Goal: Task Accomplishment & Management: Use online tool/utility

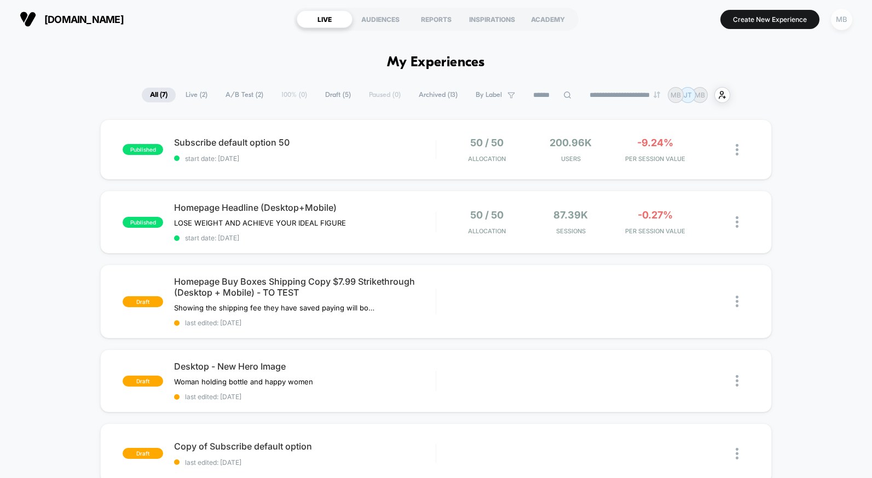
click at [841, 17] on div "MB" at bounding box center [841, 19] width 21 height 21
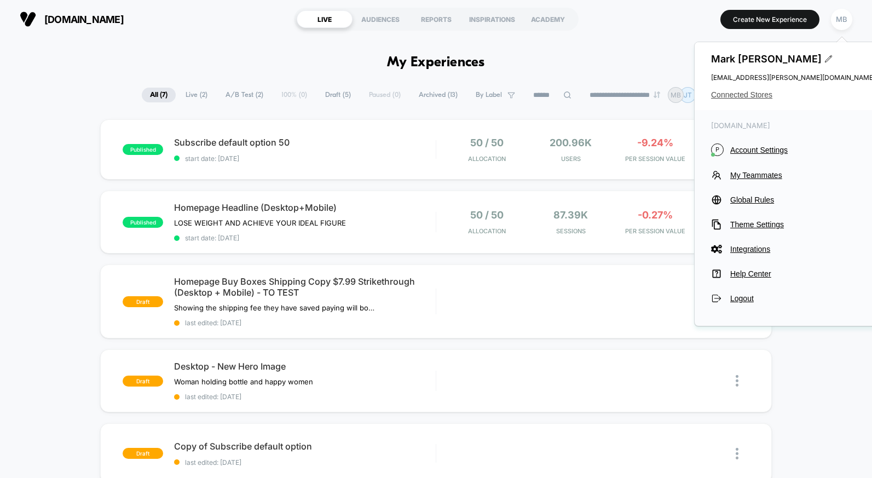
click at [751, 96] on span "Connected Stores" at bounding box center [793, 94] width 164 height 9
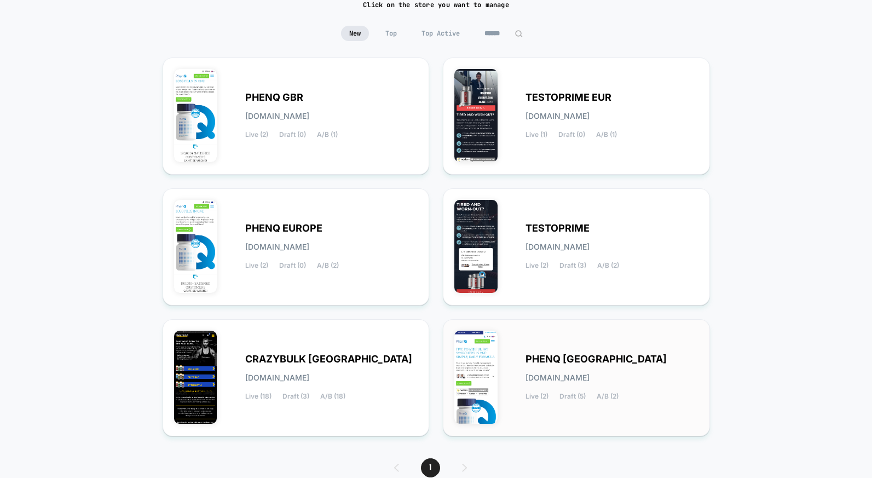
click at [586, 355] on div "PHENQ USA [DOMAIN_NAME] Live (2) Draft (5) A/B (2)" at bounding box center [577, 378] width 244 height 94
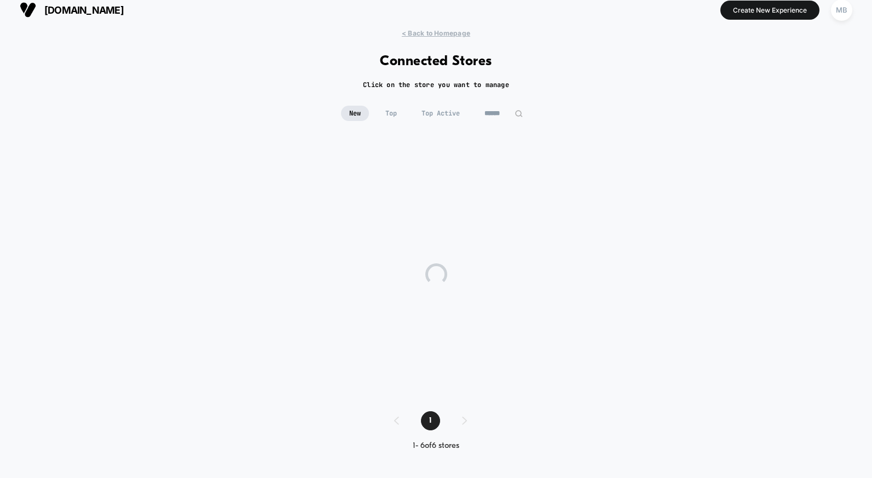
scroll to position [10, 0]
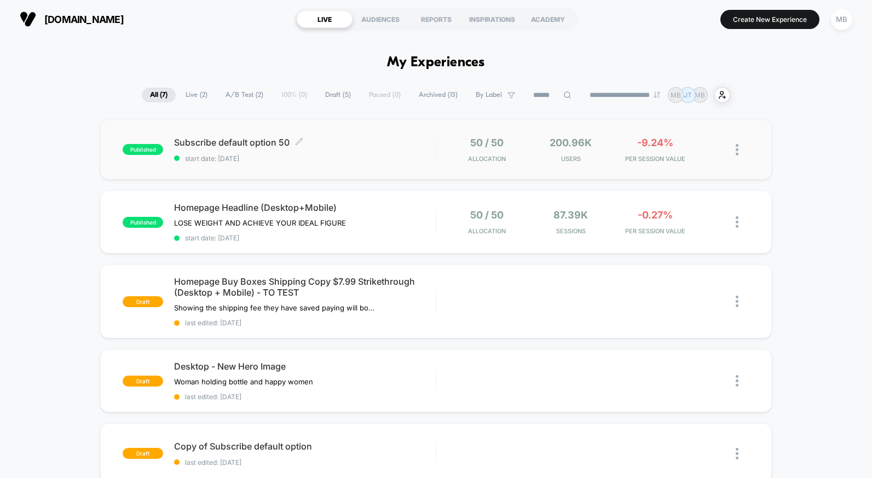
click at [272, 138] on span "Subscribe default option 50 Click to edit experience details" at bounding box center [305, 142] width 262 height 11
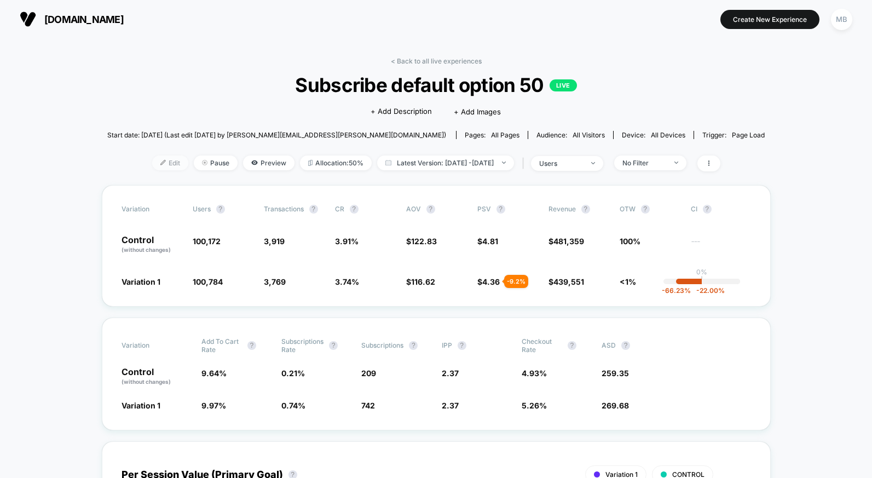
click at [162, 161] on span "Edit" at bounding box center [170, 163] width 36 height 15
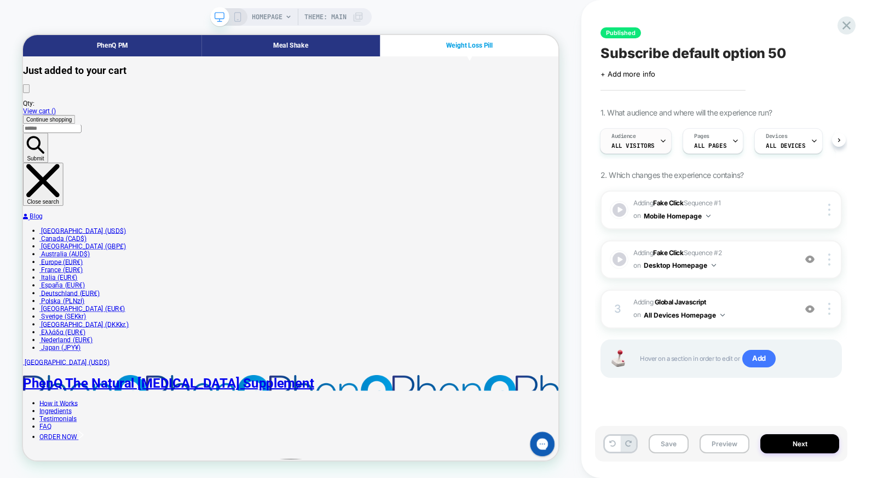
click at [660, 146] on div at bounding box center [663, 141] width 7 height 25
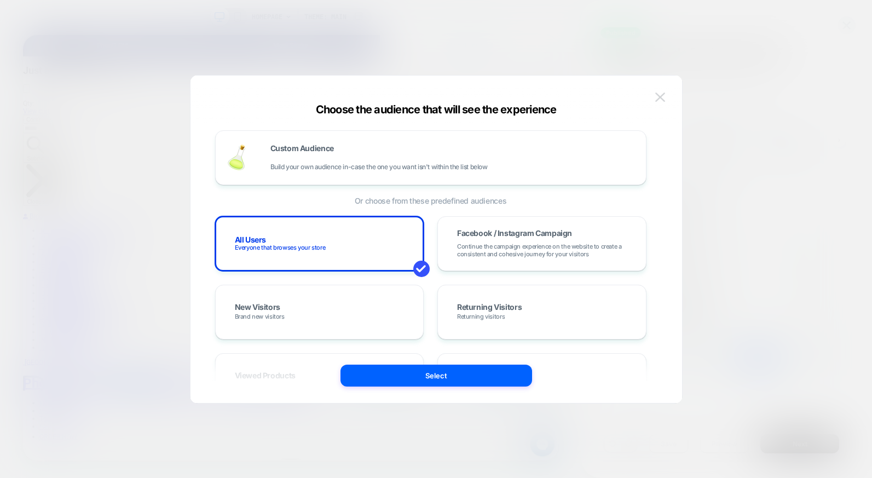
click at [662, 96] on img at bounding box center [660, 97] width 10 height 9
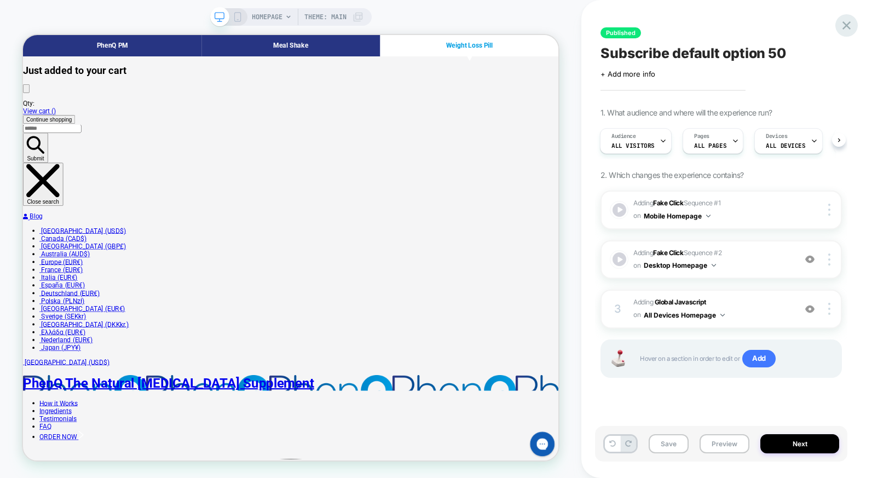
click at [843, 26] on icon at bounding box center [846, 25] width 15 height 15
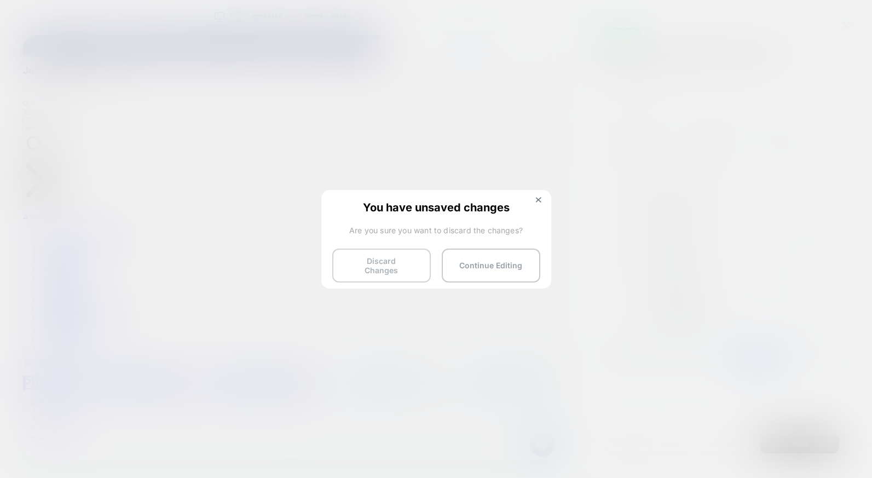
click at [394, 251] on button "Discard Changes" at bounding box center [381, 266] width 99 height 34
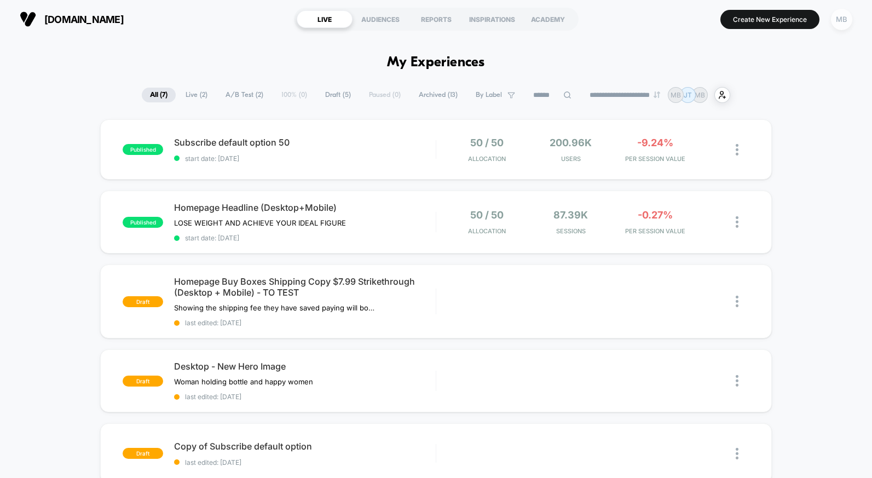
click at [834, 19] on div "MB" at bounding box center [841, 19] width 21 height 21
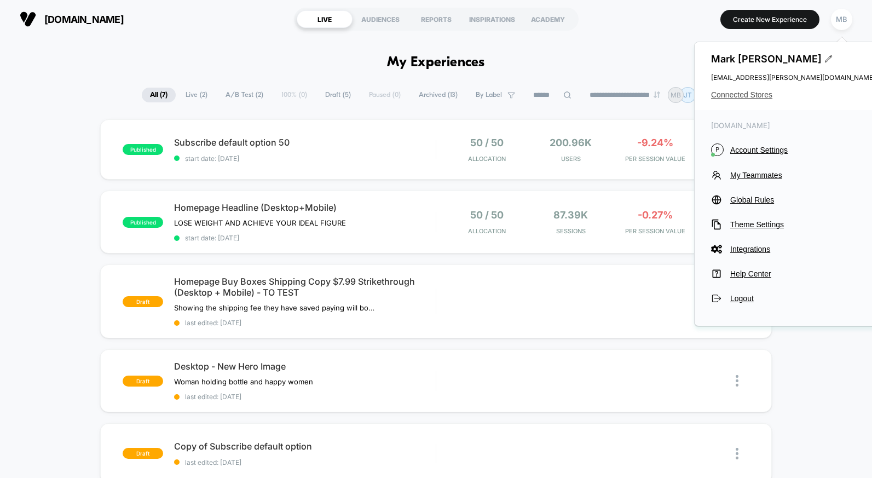
click at [760, 93] on span "Connected Stores" at bounding box center [793, 94] width 164 height 9
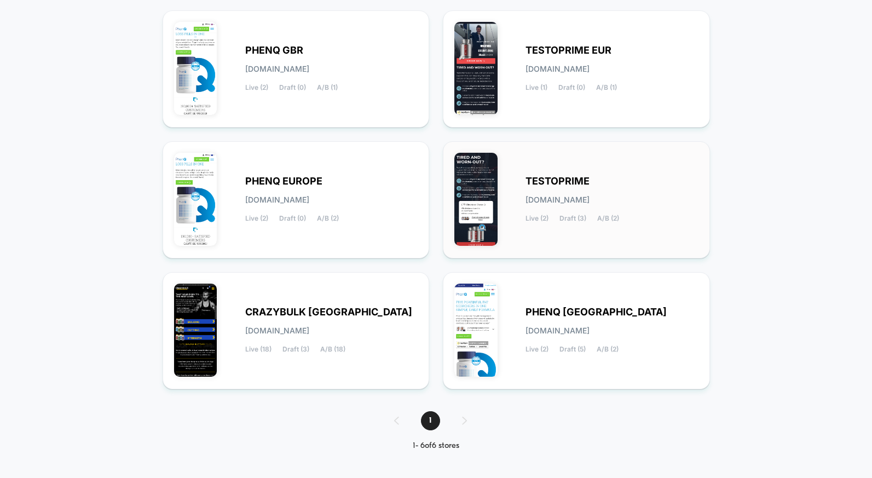
click at [560, 187] on div "TESTOPRIME [DOMAIN_NAME] Live (2) Draft (3) A/B (2)" at bounding box center [612, 199] width 173 height 45
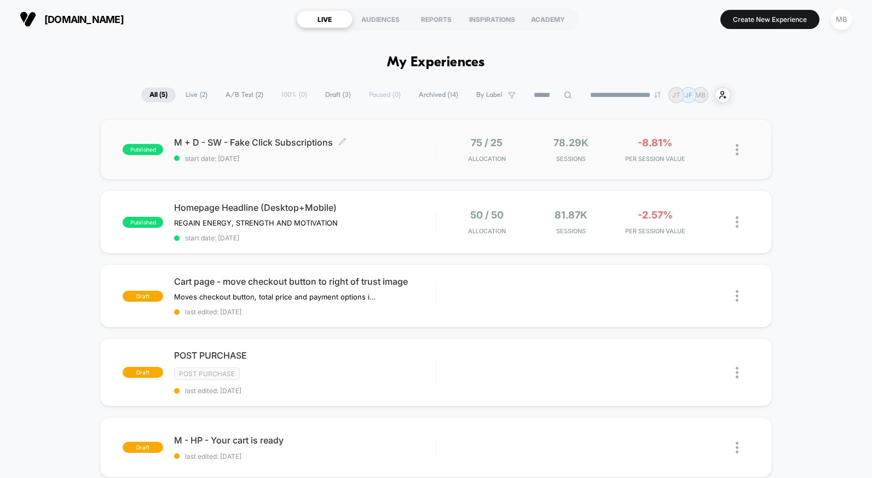
click at [271, 141] on span "M + D - SW - Fake Click Subscriptions Click to edit experience details" at bounding box center [305, 142] width 262 height 11
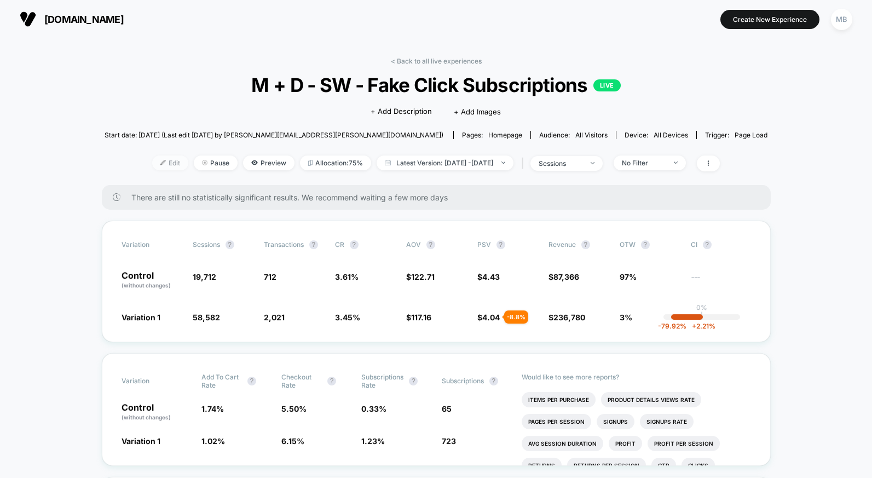
click at [166, 161] on span "Edit" at bounding box center [170, 163] width 36 height 15
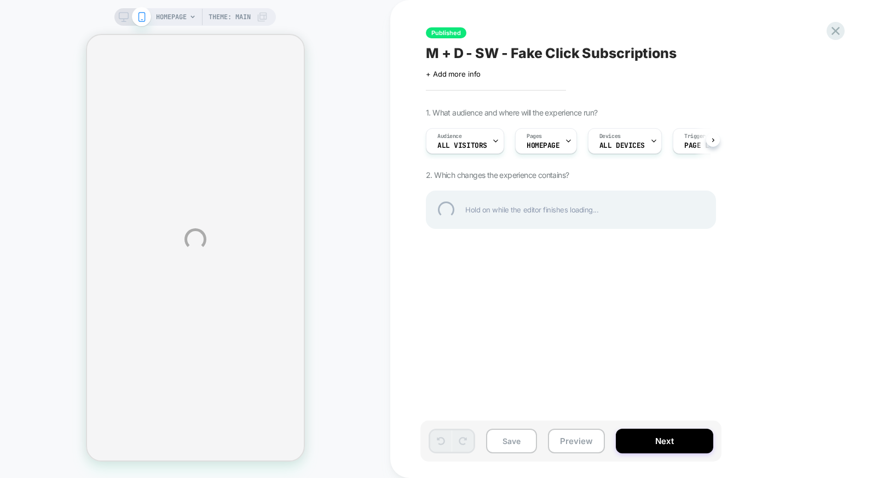
click at [478, 147] on div "HOMEPAGE Theme: MAIN Published M + D - SW - Fake Click Subscriptions Click to e…" at bounding box center [436, 239] width 872 height 478
